Goal: Information Seeking & Learning: Learn about a topic

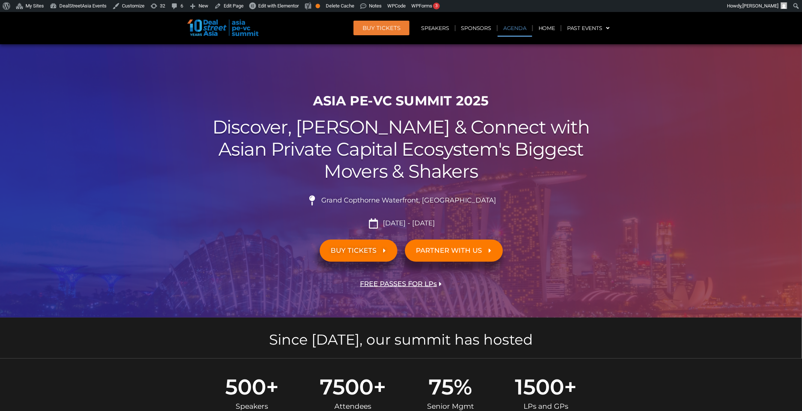
click at [523, 26] on link "Agenda" at bounding box center [514, 28] width 35 height 17
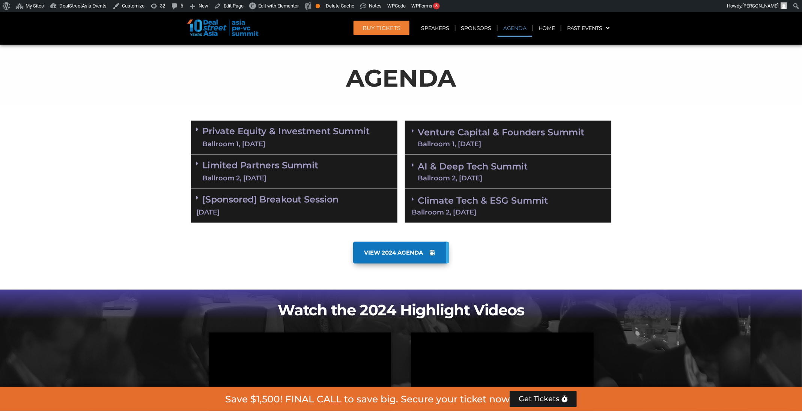
scroll to position [392, 0]
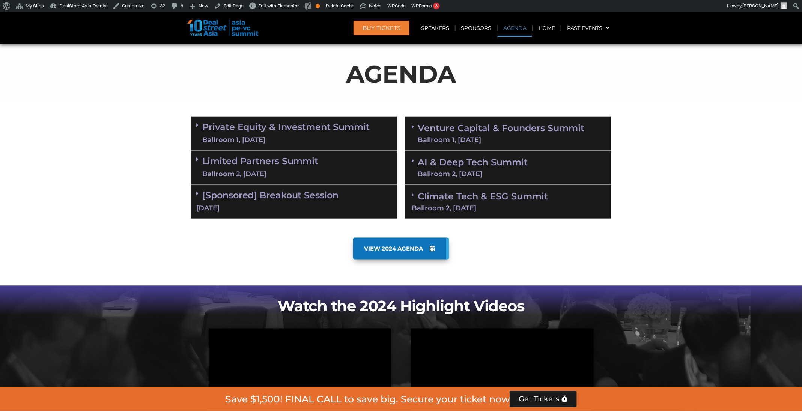
click at [317, 133] on link "Private Equity & Investment Summit Ballroom 1, 10 Sept" at bounding box center [286, 133] width 167 height 23
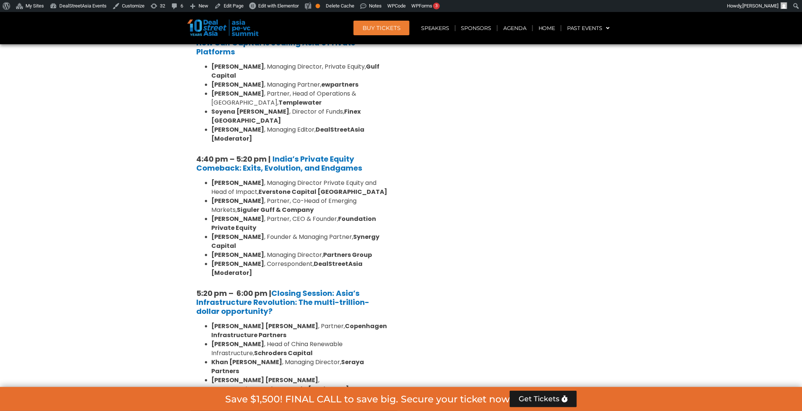
scroll to position [1349, 0]
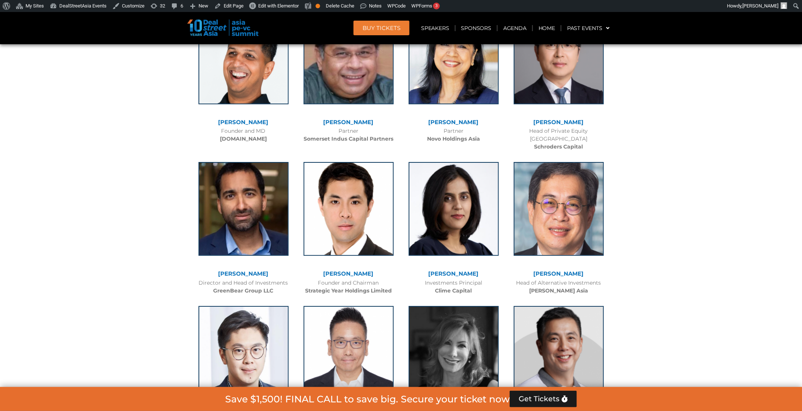
scroll to position [976, 0]
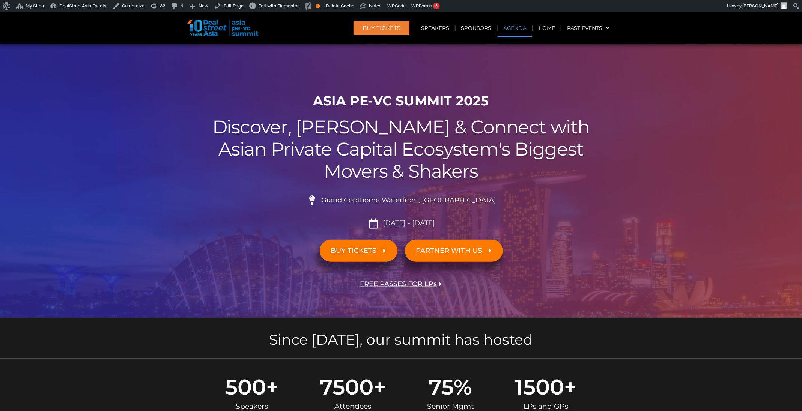
click at [507, 29] on link "Agenda" at bounding box center [514, 28] width 35 height 17
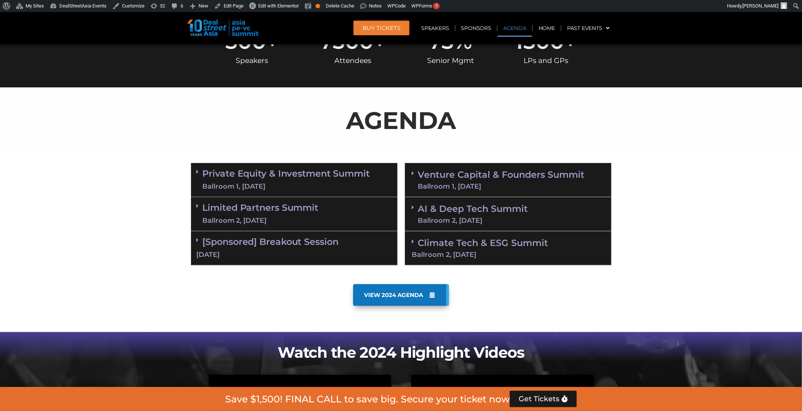
scroll to position [392, 0]
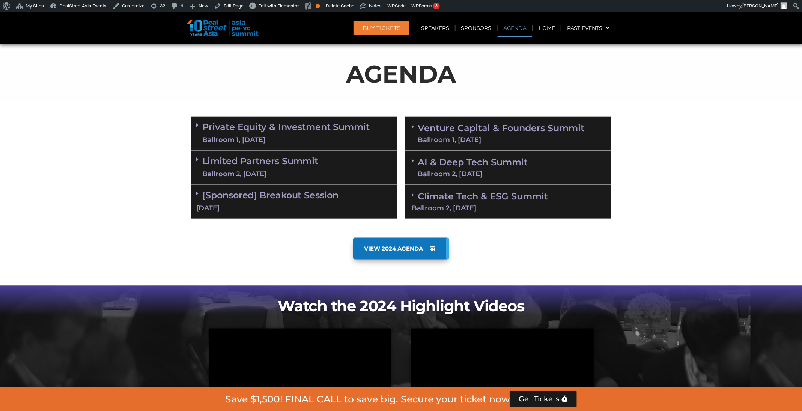
click at [508, 137] on div "Ballroom 1, 11 Sept" at bounding box center [501, 140] width 167 height 7
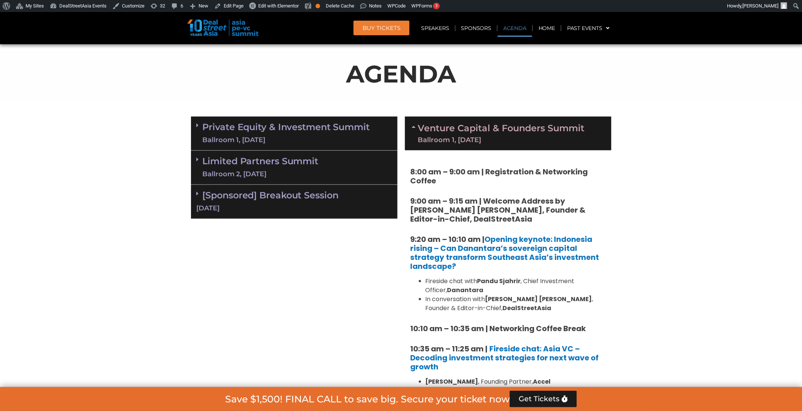
click at [326, 119] on div "Private Equity & Investment Summit Ballroom 1, 10 Sept" at bounding box center [294, 134] width 206 height 34
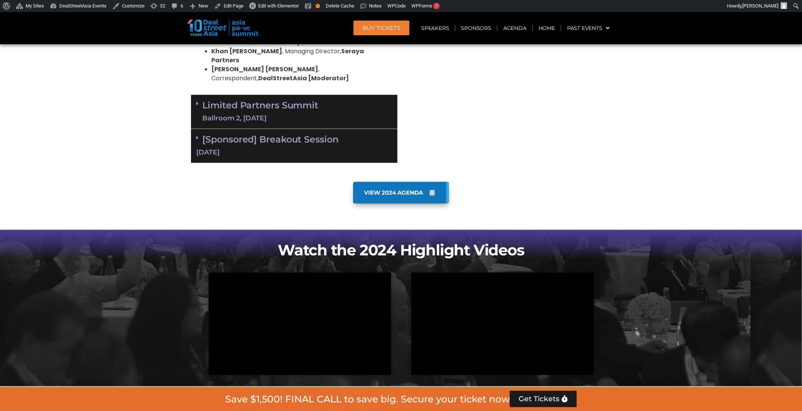
scroll to position [1405, 0]
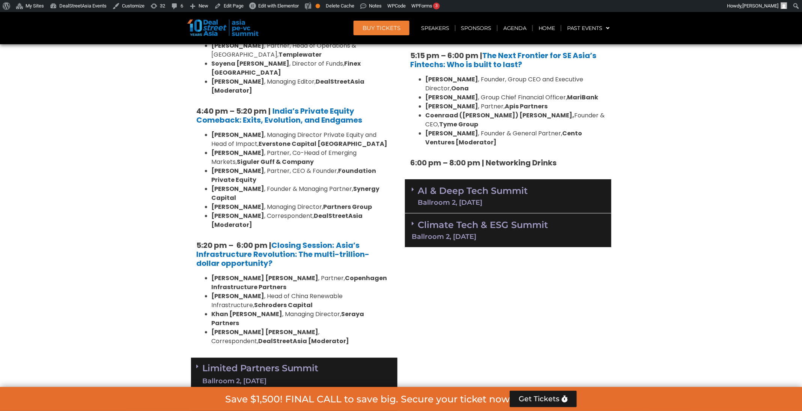
click at [471, 186] on link "AI & Deep Tech Summit Ballroom 2, 11 Sept" at bounding box center [473, 196] width 110 height 20
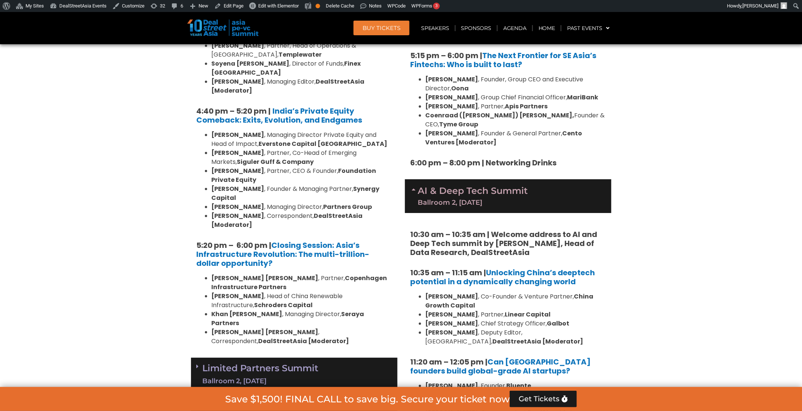
click at [374, 358] on div "Limited Partners Summit Ballroom 2, 10 Sept" at bounding box center [294, 375] width 206 height 34
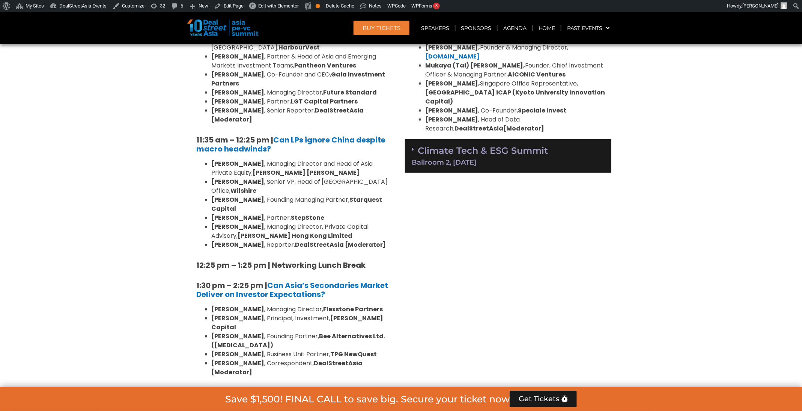
scroll to position [2095, 0]
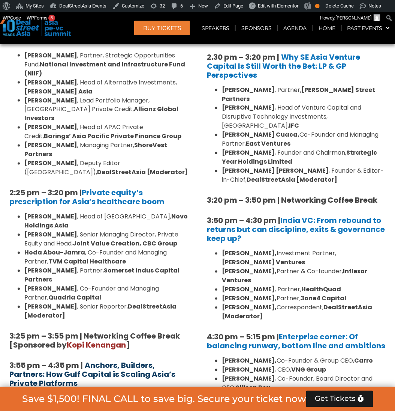
scroll to position [1192, 0]
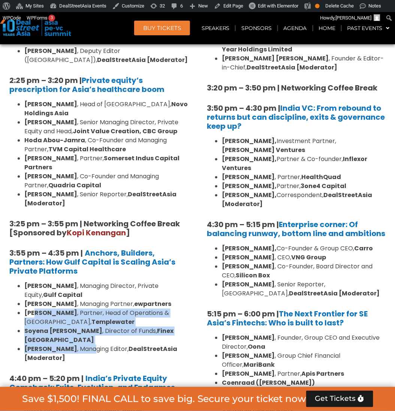
drag, startPoint x: 81, startPoint y: 277, endPoint x: 35, endPoint y: 252, distance: 52.7
click at [35, 281] on ul "Shantanu Mukerji , Managing Director, Private Equity, Gulf Capital Cliff Chau ,…" at bounding box center [98, 321] width 179 height 81
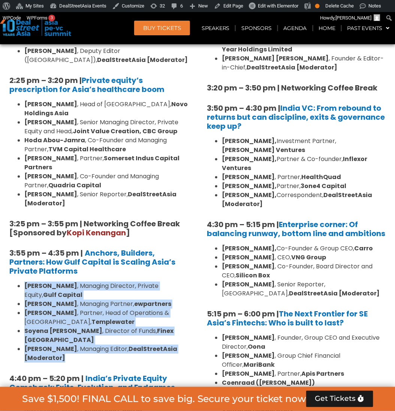
drag, startPoint x: 67, startPoint y: 287, endPoint x: 27, endPoint y: 228, distance: 71.6
click at [24, 281] on ul "Shantanu Mukerji , Managing Director, Private Equity, Gulf Capital Cliff Chau ,…" at bounding box center [98, 321] width 179 height 81
copy ul "Shantanu Mukerji , Managing Director, Private Equity, Gulf Capital Cliff Chau ,…"
click at [105, 308] on li "Michael Chou , Partner, Head of Operations & MENA, Templewater" at bounding box center [106, 317] width 164 height 18
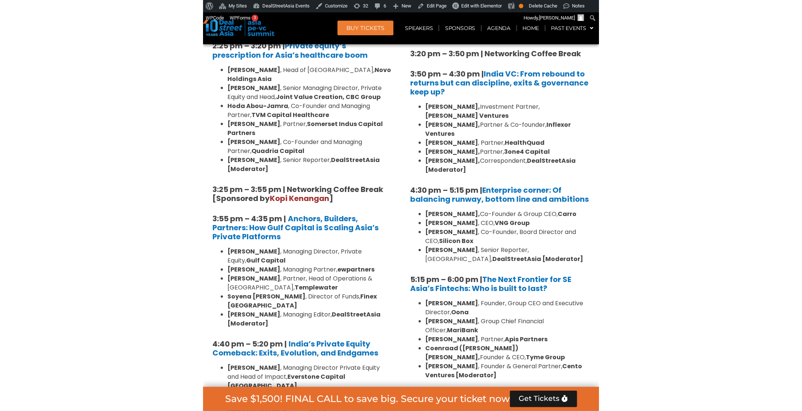
scroll to position [1249, 0]
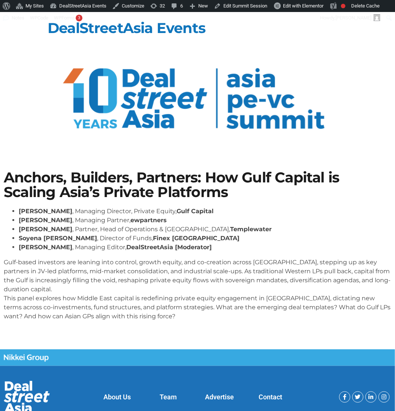
click at [218, 277] on p "Gulf-based investors are leaning into control, growth equity, and co-creation a…" at bounding box center [198, 289] width 388 height 63
click at [219, 277] on p "Gulf-based investors are leaning into control, growth equity, and co-creation a…" at bounding box center [198, 289] width 388 height 63
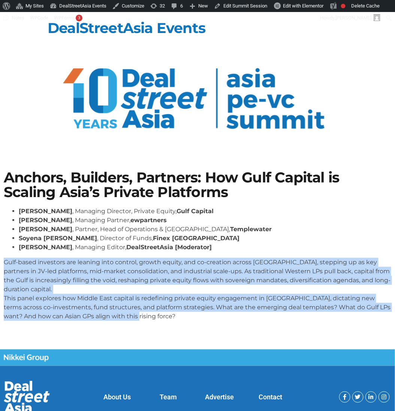
drag, startPoint x: 165, startPoint y: 314, endPoint x: -1, endPoint y: 266, distance: 172.7
click at [0, 266] on html "About WordPress About WordPress [DOMAIN_NAME] Documentation Support Feedback My…" at bounding box center [197, 227] width 395 height 430
click at [245, 273] on p "Gulf-based investors are leaning into control, growth equity, and co-creation a…" at bounding box center [198, 289] width 388 height 63
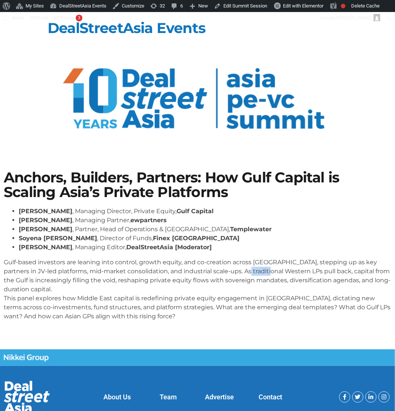
click at [245, 273] on p "Gulf-based investors are leaning into control, growth equity, and co-creation a…" at bounding box center [198, 289] width 388 height 63
click at [233, 329] on div "Anchors, Builders, Partners: How Gulf Capital is Scaling Asia’s Private Platfor…" at bounding box center [197, 249] width 395 height 164
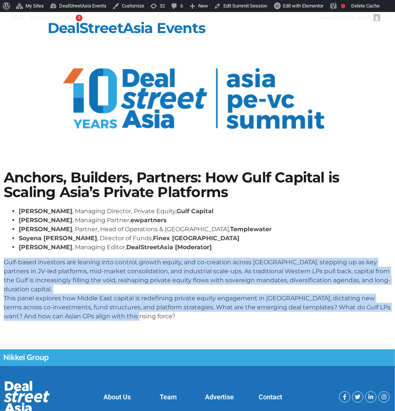
drag, startPoint x: 169, startPoint y: 323, endPoint x: -1, endPoint y: 260, distance: 180.8
click at [0, 260] on html "About WordPress About WordPress [DOMAIN_NAME] Documentation Support Feedback My…" at bounding box center [197, 227] width 395 height 430
click at [148, 324] on div "[PERSON_NAME] , Managing Director, Private Equity, Gulf Capital [PERSON_NAME] ,…" at bounding box center [198, 267] width 388 height 120
click at [113, 314] on p "Gulf-based investors are leaning into control, growth equity, and co-creation a…" at bounding box center [198, 289] width 388 height 63
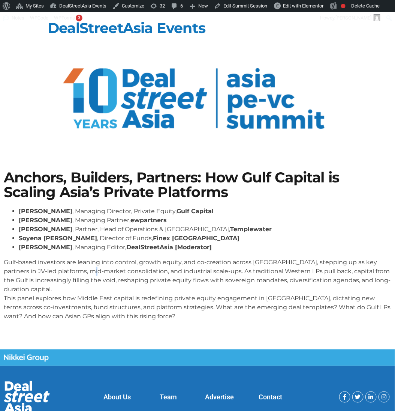
drag, startPoint x: 86, startPoint y: 267, endPoint x: 89, endPoint y: 271, distance: 5.1
click at [87, 268] on p "Gulf-based investors are leaning into control, growth equity, and co-creation a…" at bounding box center [198, 289] width 388 height 63
click at [93, 274] on p "Gulf-based investors are leaning into control, growth equity, and co-creation a…" at bounding box center [198, 289] width 388 height 63
click at [152, 322] on div "[PERSON_NAME] , Managing Director, Private Equity, Gulf Capital [PERSON_NAME] ,…" at bounding box center [198, 267] width 388 height 120
click at [158, 270] on p "Gulf-based investors are leaning into control, growth equity, and co-creation a…" at bounding box center [198, 289] width 388 height 63
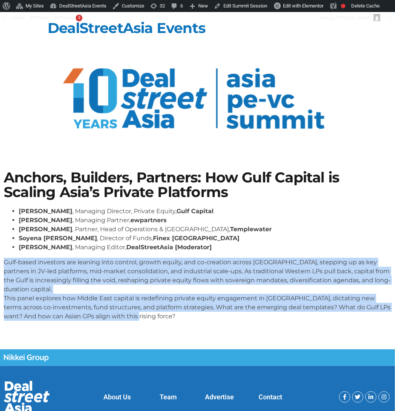
drag, startPoint x: 147, startPoint y: 319, endPoint x: -1, endPoint y: 260, distance: 159.0
click at [0, 260] on html "About WordPress About WordPress [DOMAIN_NAME] Documentation Support Feedback My…" at bounding box center [197, 227] width 395 height 430
copy p "Gulf-based investors are leaning into control, growth equity, and co-creation a…"
